Goal: Navigation & Orientation: Find specific page/section

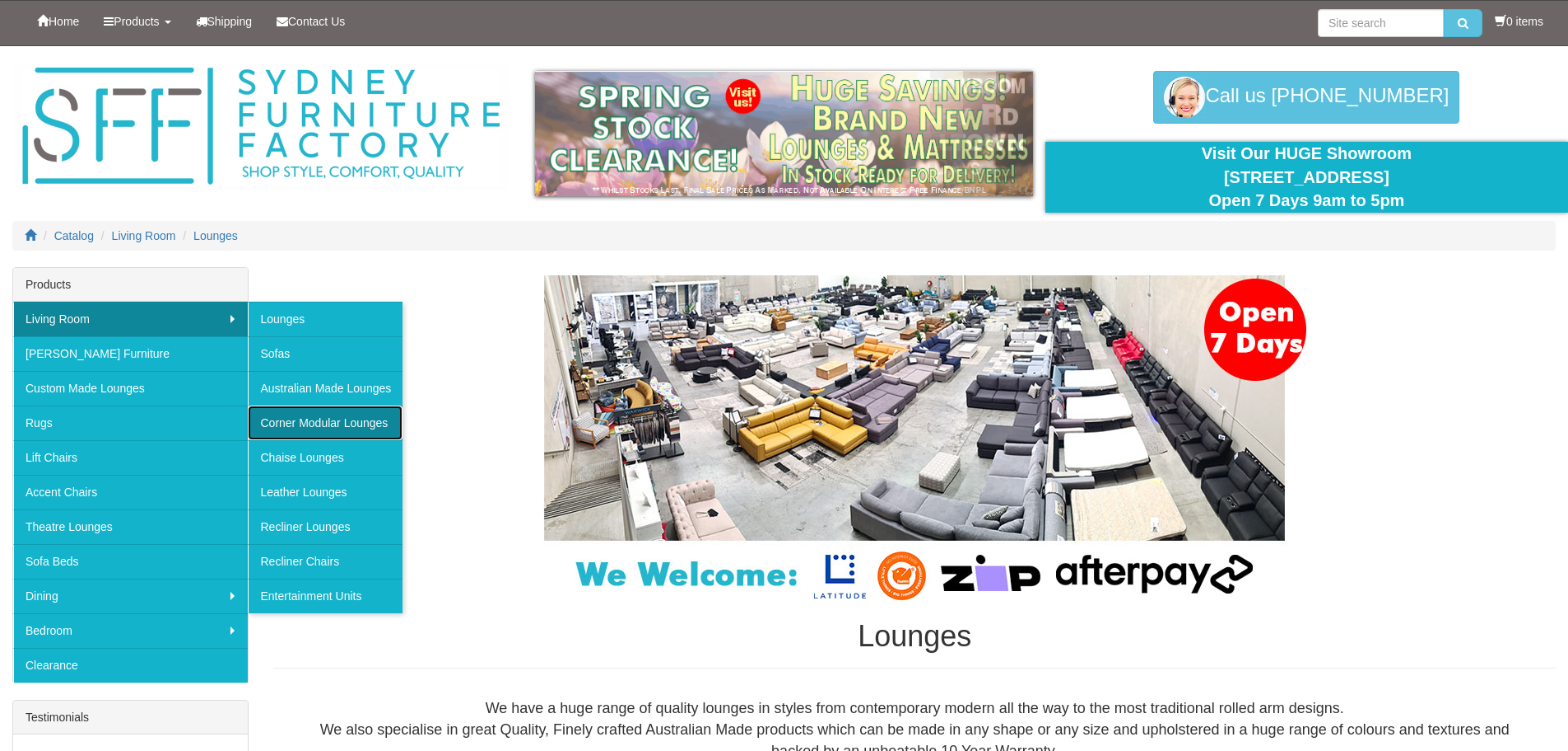
click at [350, 427] on link "Corner Modular Lounges" at bounding box center [325, 422] width 155 height 34
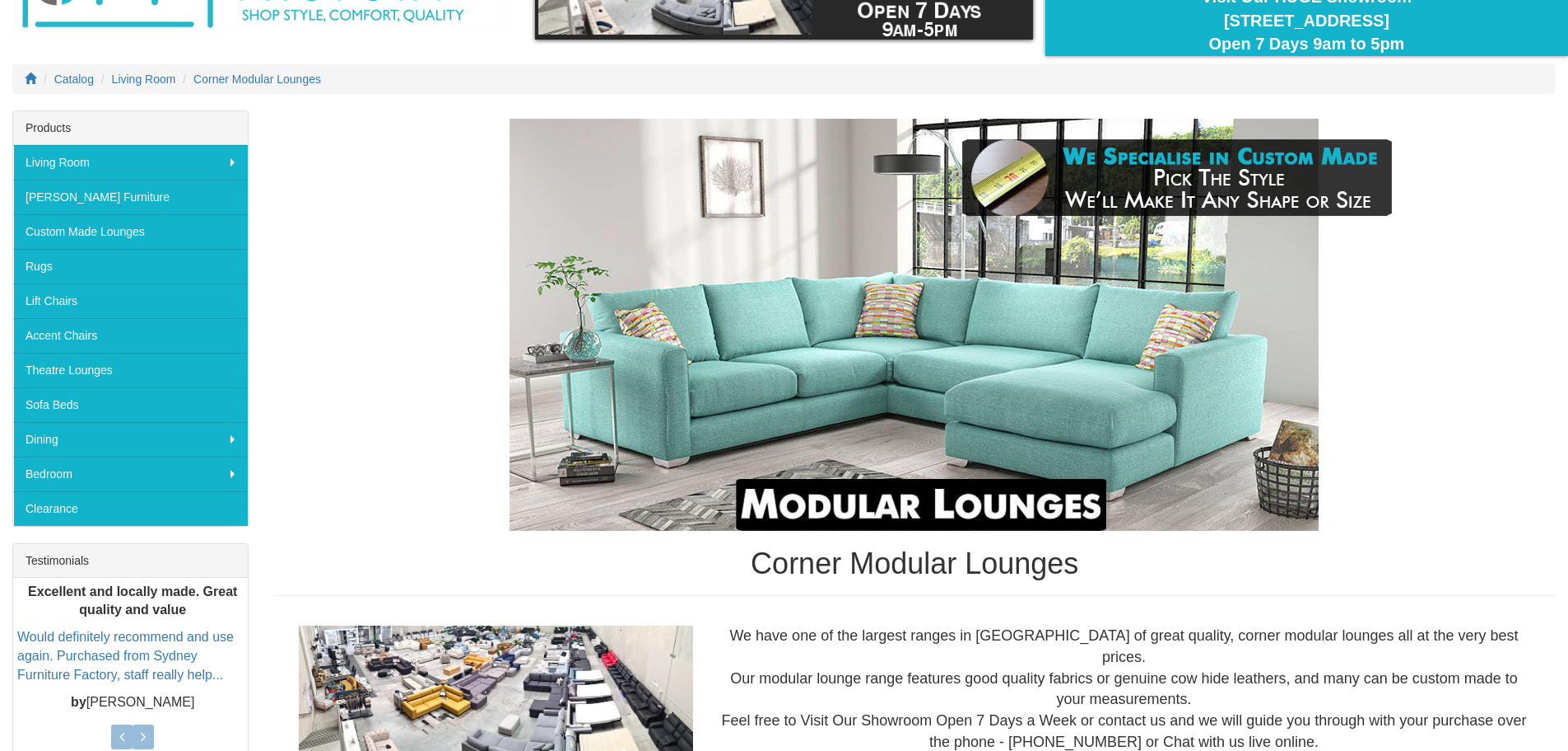
scroll to position [143, 0]
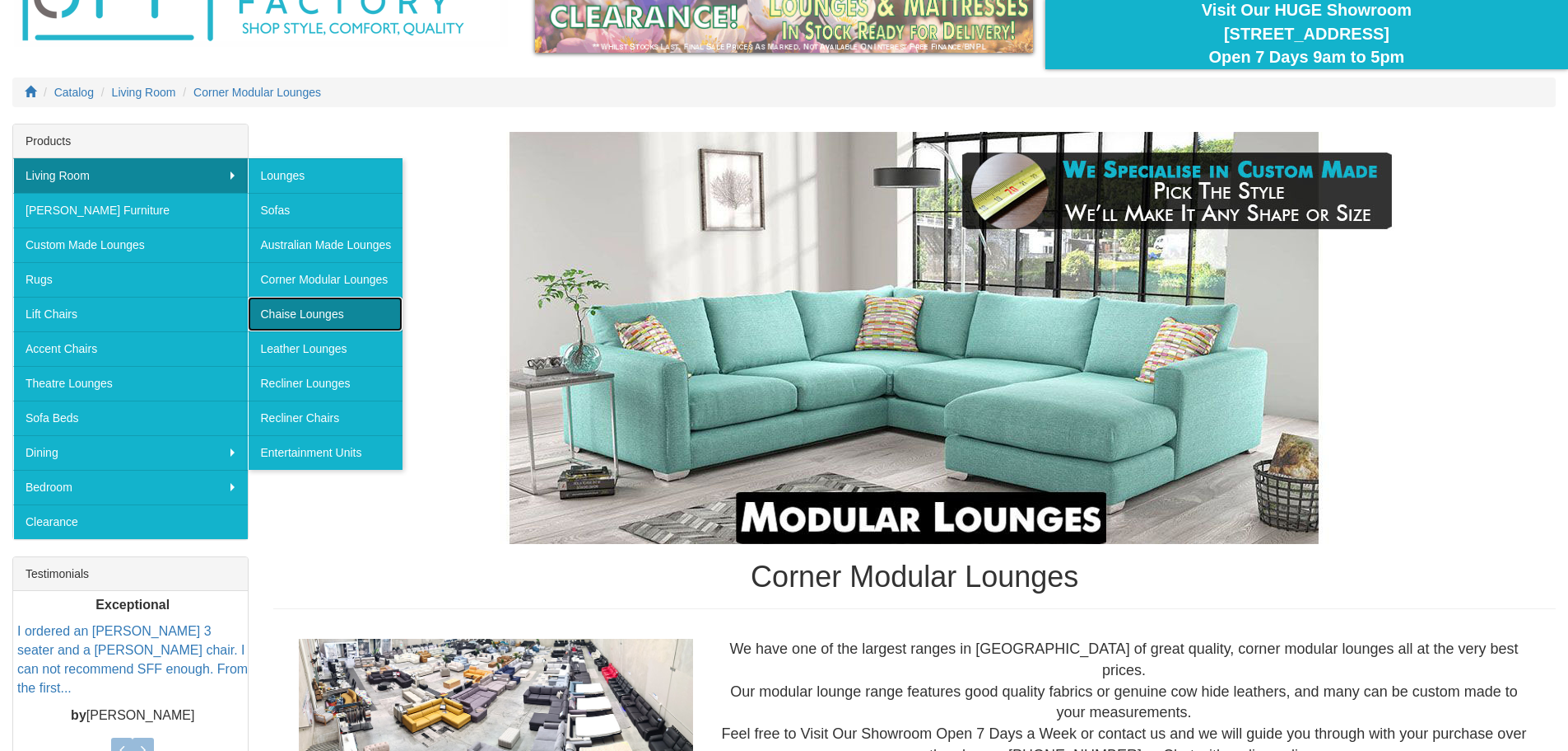
click at [310, 308] on link "Chaise Lounges" at bounding box center [325, 313] width 155 height 34
